Goal: Information Seeking & Learning: Understand process/instructions

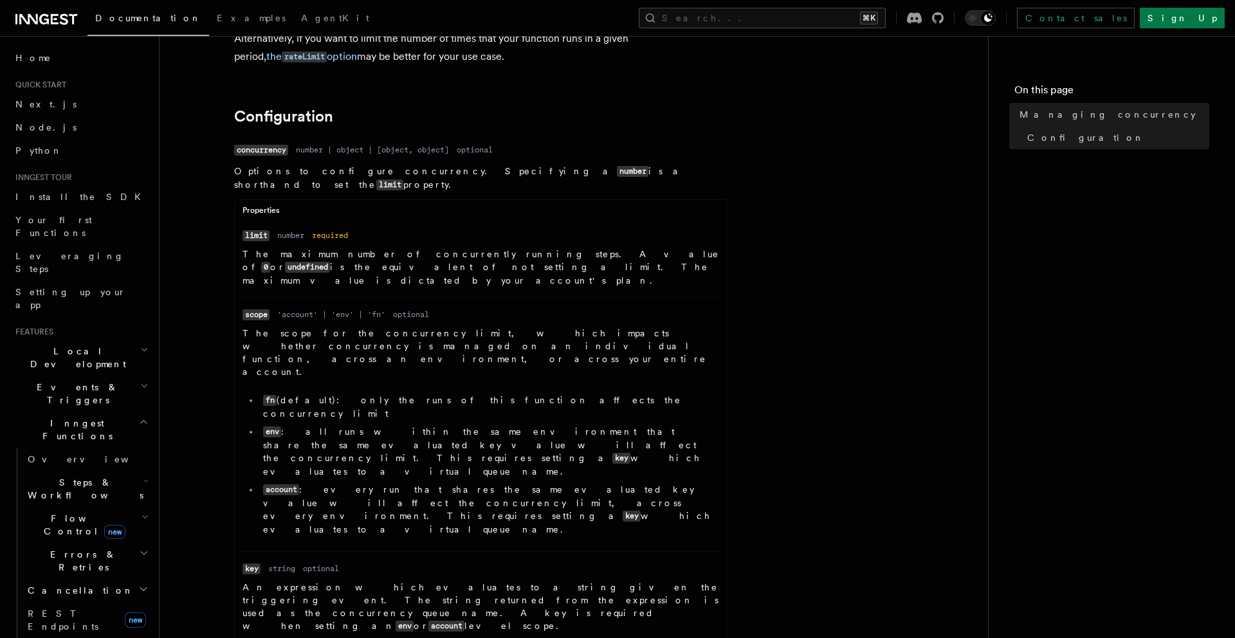
scroll to position [493, 0]
click at [399, 87] on article "References TypeScript SDK Managing concurrency Limit the number of concurrently…" at bounding box center [573, 395] width 787 height 1663
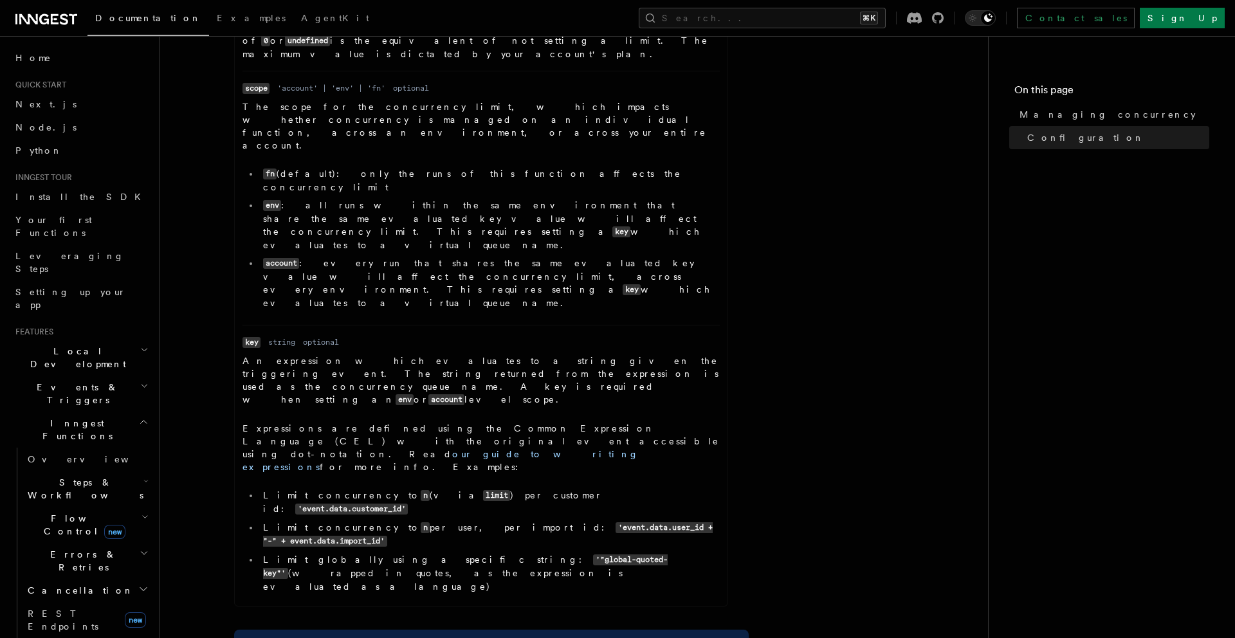
scroll to position [719, 0]
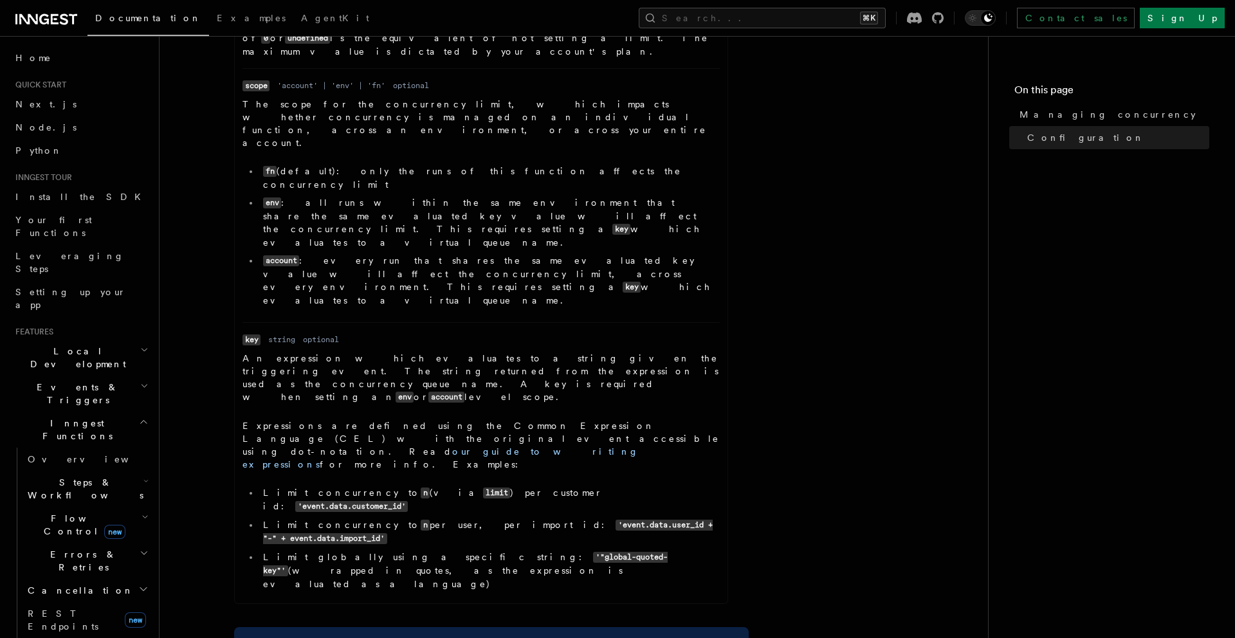
click at [764, 320] on article "References TypeScript SDK Managing concurrency Limit the number of concurrently…" at bounding box center [573, 169] width 787 height 1663
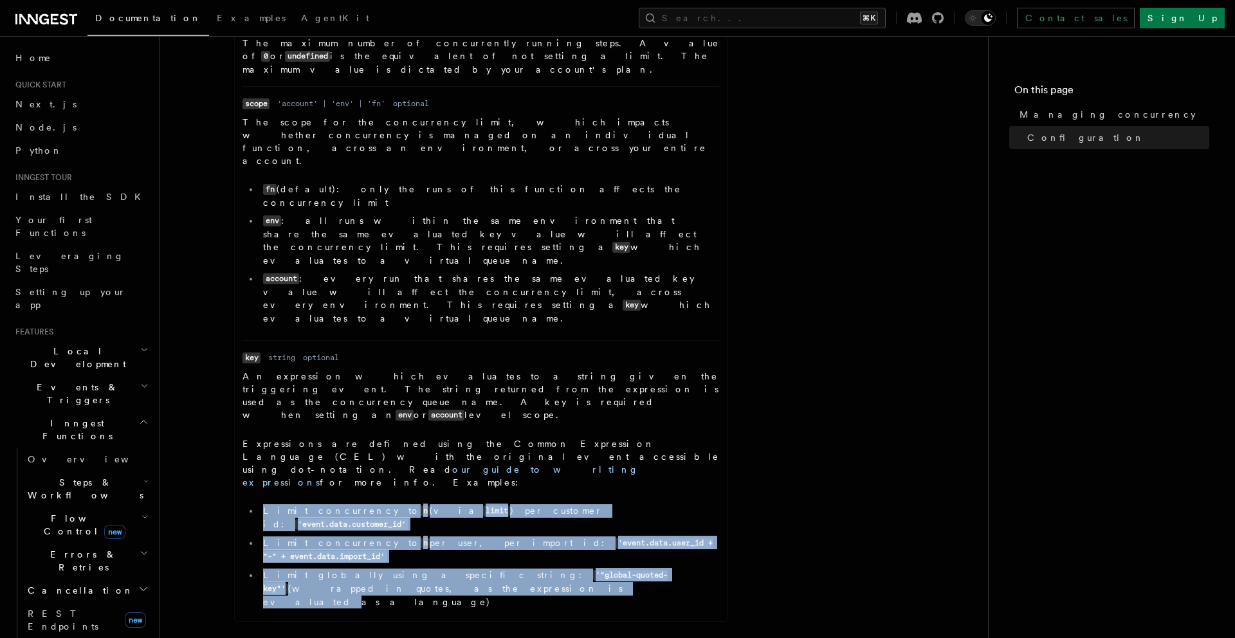
drag, startPoint x: 746, startPoint y: 387, endPoint x: 704, endPoint y: 336, distance: 65.7
click at [704, 336] on div "Name concurrency Type number | object | [object, object] Required optional Desc…" at bounding box center [491, 280] width 515 height 700
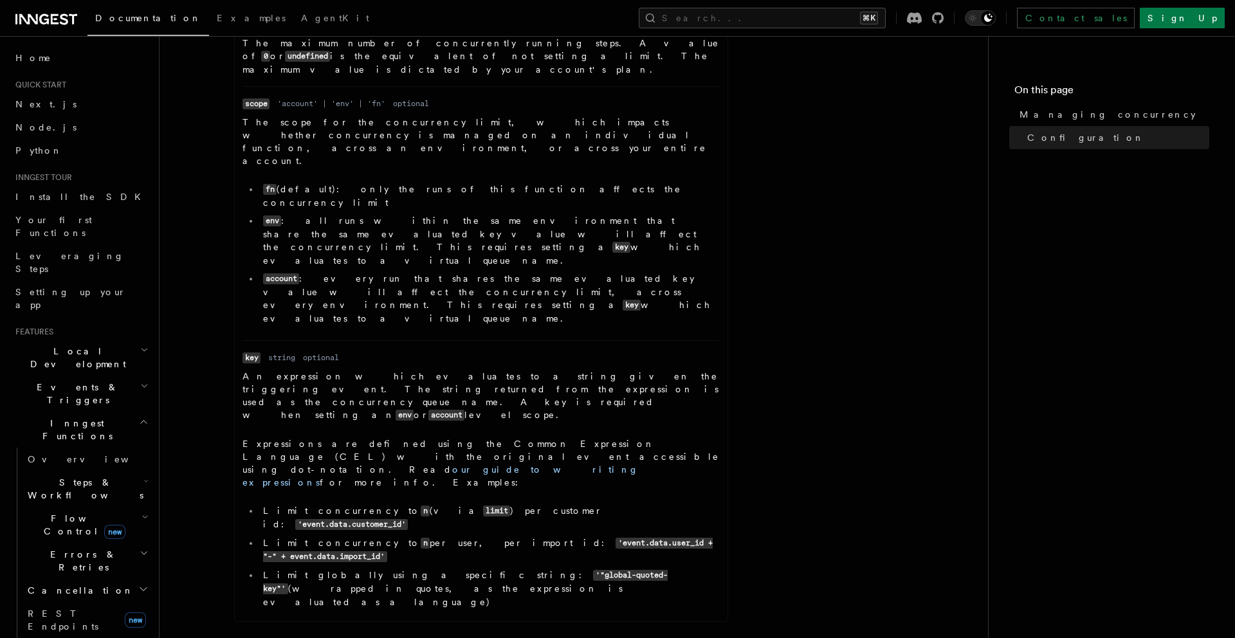
click at [712, 406] on dd "An expression which evaluates to a string given the triggering event. The strin…" at bounding box center [481, 492] width 477 height 244
drag, startPoint x: 698, startPoint y: 408, endPoint x: 660, endPoint y: 338, distance: 79.2
click at [660, 338] on div "Properties Name limit Type number Required required Description The maximum num…" at bounding box center [481, 305] width 494 height 634
click at [660, 504] on li "Limit concurrency to n (via limit ) per customer id: 'event.data.customer_id'" at bounding box center [489, 517] width 461 height 27
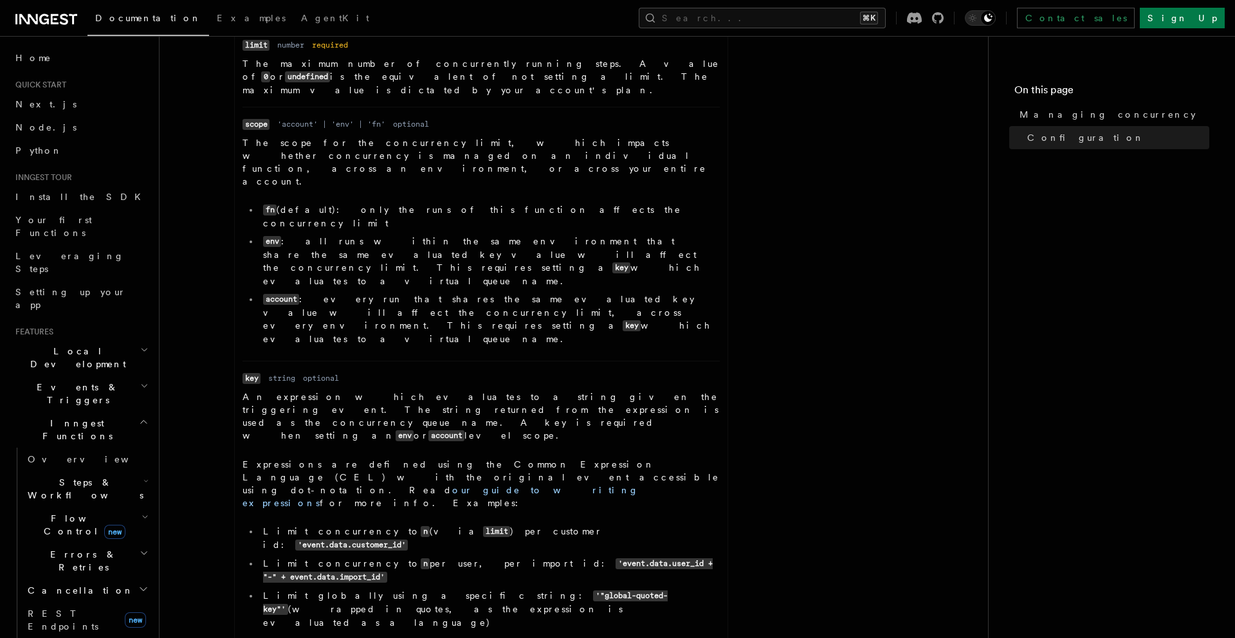
scroll to position [651, 0]
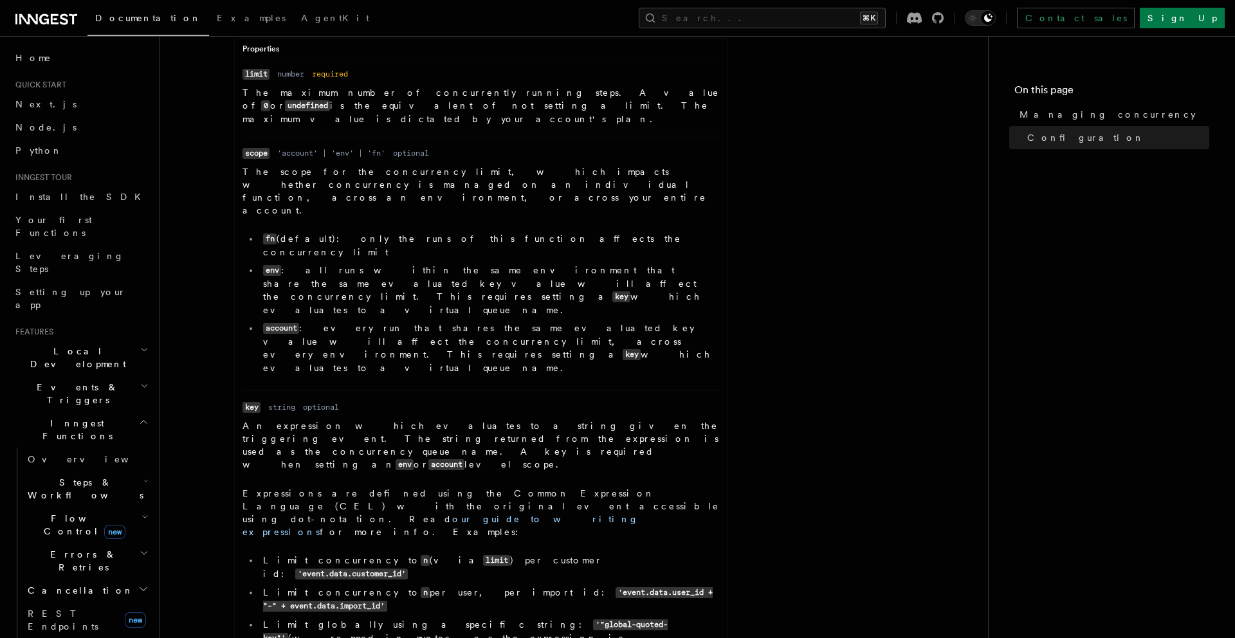
click at [749, 385] on article "References TypeScript SDK Managing concurrency Limit the number of concurrently…" at bounding box center [573, 237] width 787 height 1663
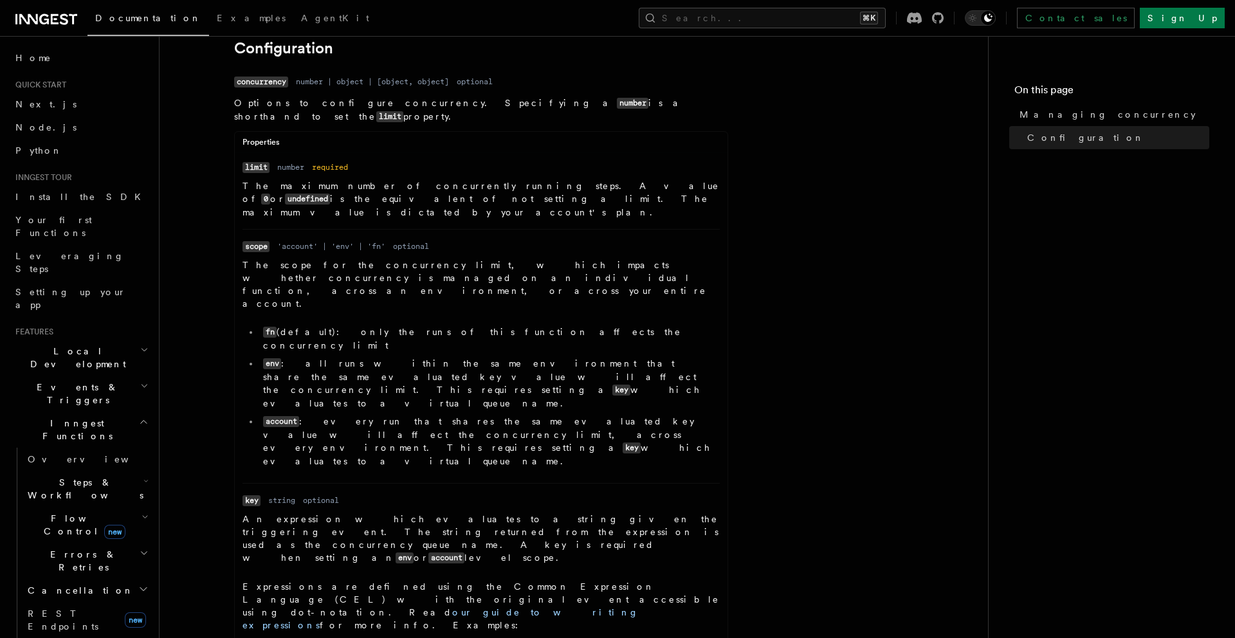
scroll to position [547, 0]
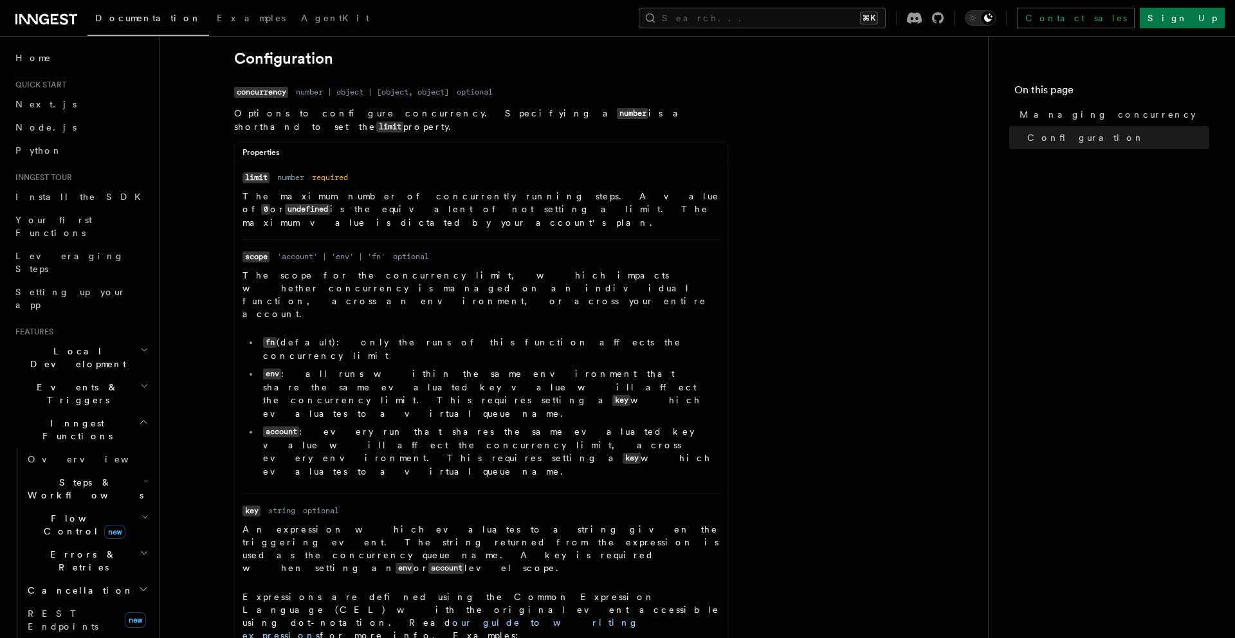
click at [726, 342] on ul "Name limit Type number Required required Description The maximum number of conc…" at bounding box center [481, 469] width 493 height 596
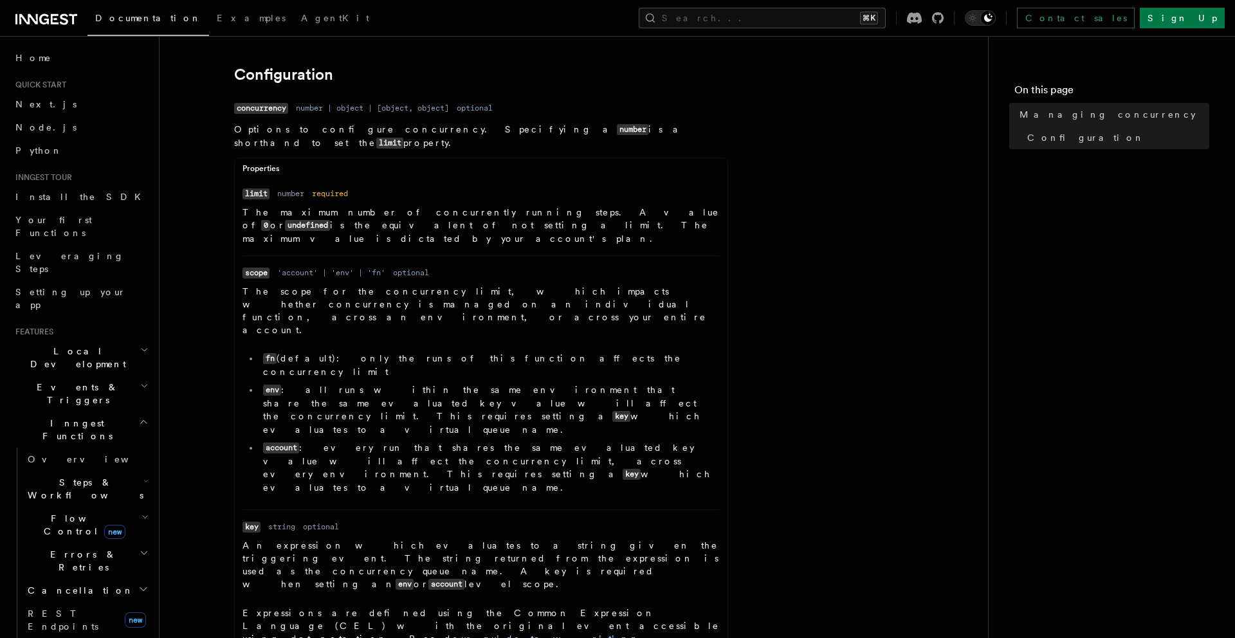
scroll to position [533, 0]
click at [726, 342] on ul "Name limit Type number Required required Description The maximum number of conc…" at bounding box center [481, 483] width 493 height 596
click at [923, 311] on article "References TypeScript SDK Managing concurrency Limit the number of concurrently…" at bounding box center [573, 354] width 787 height 1663
click at [618, 82] on h2 "Configuration" at bounding box center [491, 73] width 515 height 18
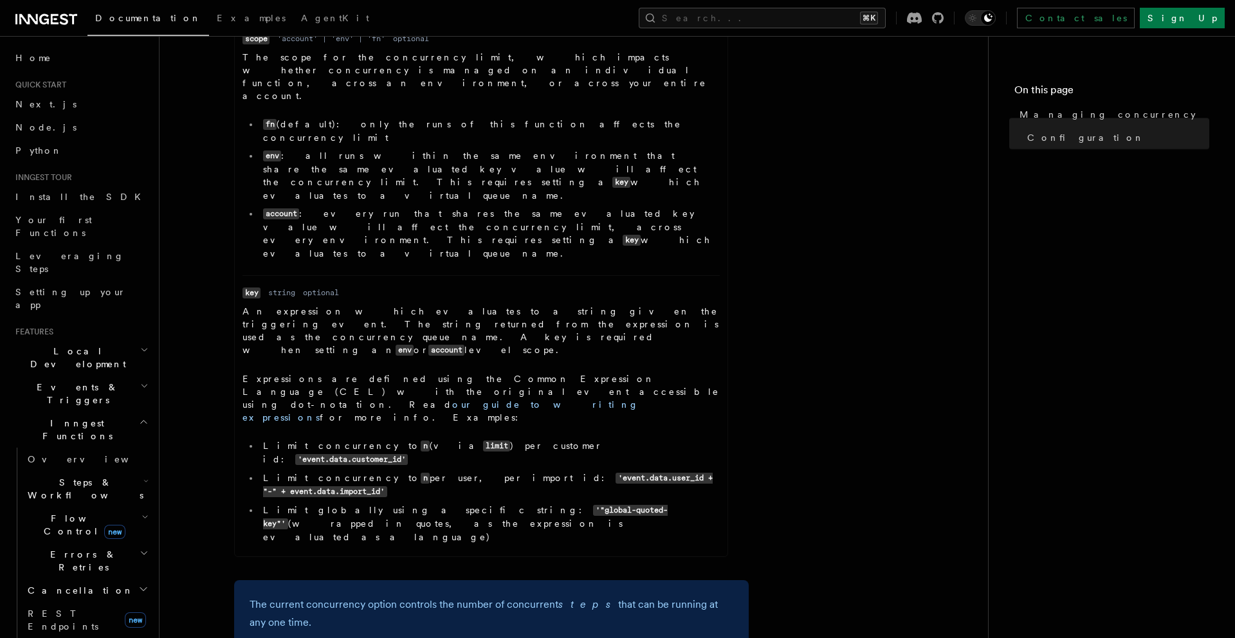
scroll to position [874, 0]
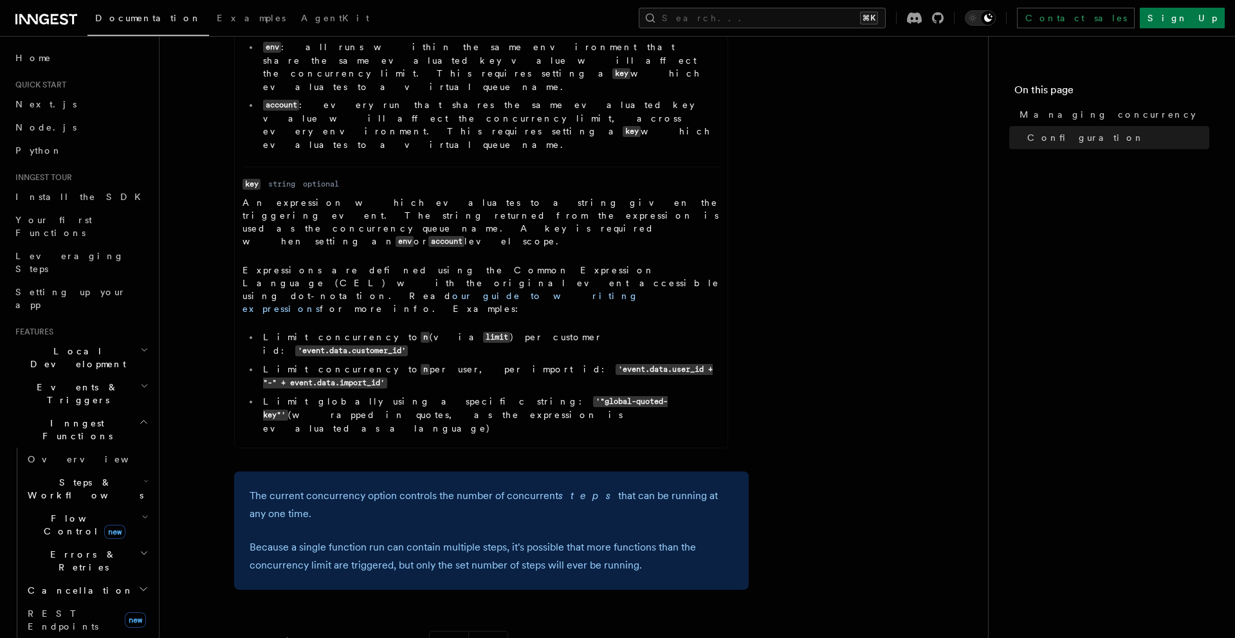
click at [209, 187] on article "References TypeScript SDK Managing concurrency Limit the number of concurrently…" at bounding box center [573, 13] width 787 height 1663
